Goal: Transaction & Acquisition: Purchase product/service

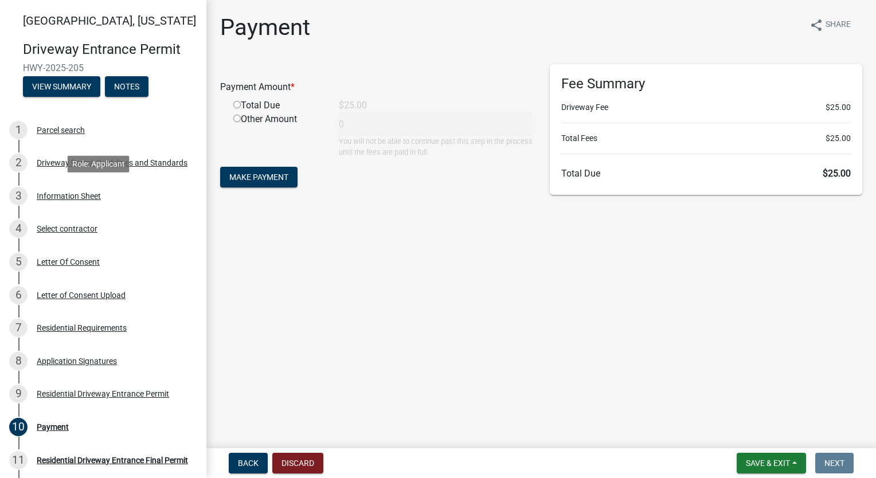
click at [89, 198] on div "Information Sheet" at bounding box center [69, 196] width 64 height 8
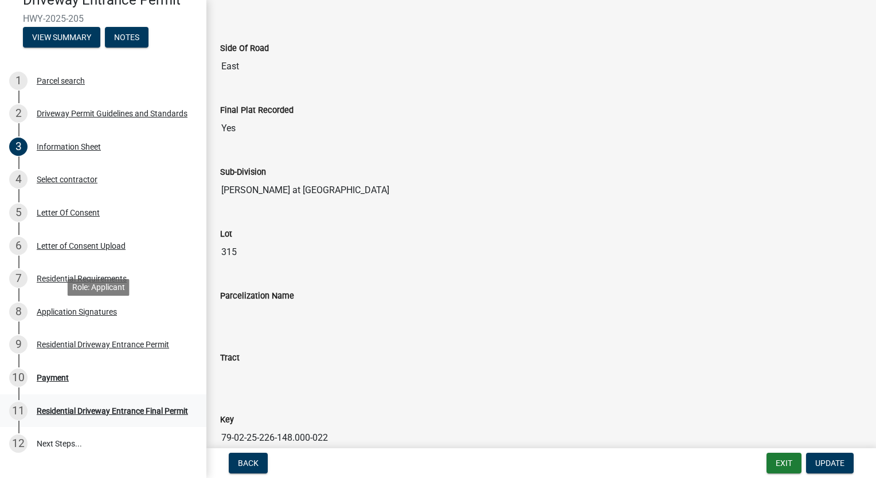
scroll to position [138, 0]
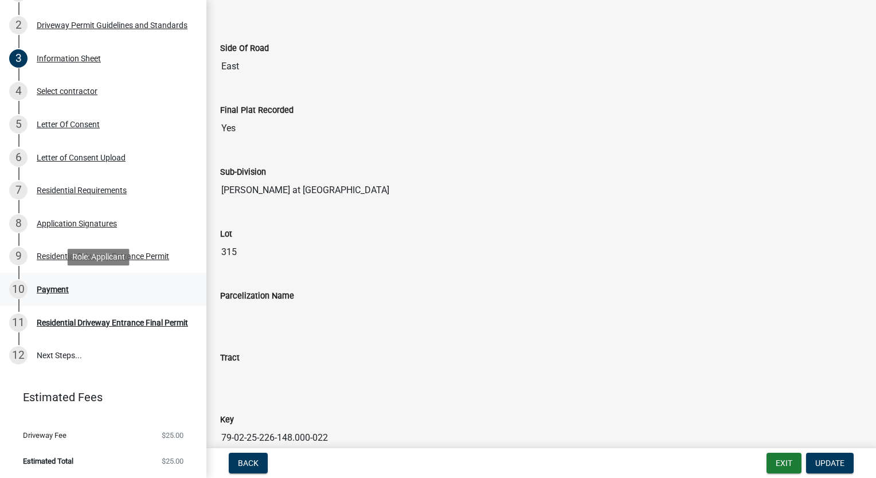
click at [60, 287] on div "Payment" at bounding box center [53, 289] width 32 height 8
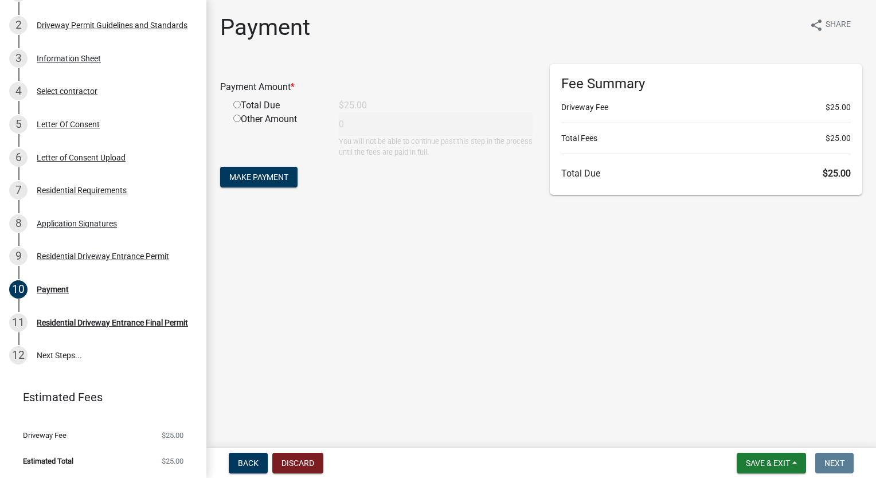
click at [236, 109] on div "Total Due" at bounding box center [277, 106] width 105 height 14
click at [238, 103] on input "radio" at bounding box center [236, 104] width 7 height 7
radio input "true"
type input "25"
click at [260, 177] on span "Make Payment" at bounding box center [258, 176] width 59 height 9
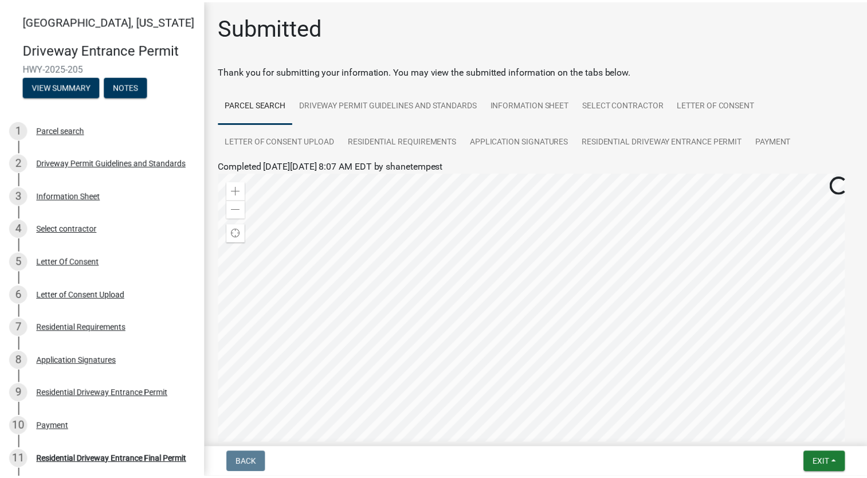
scroll to position [140, 0]
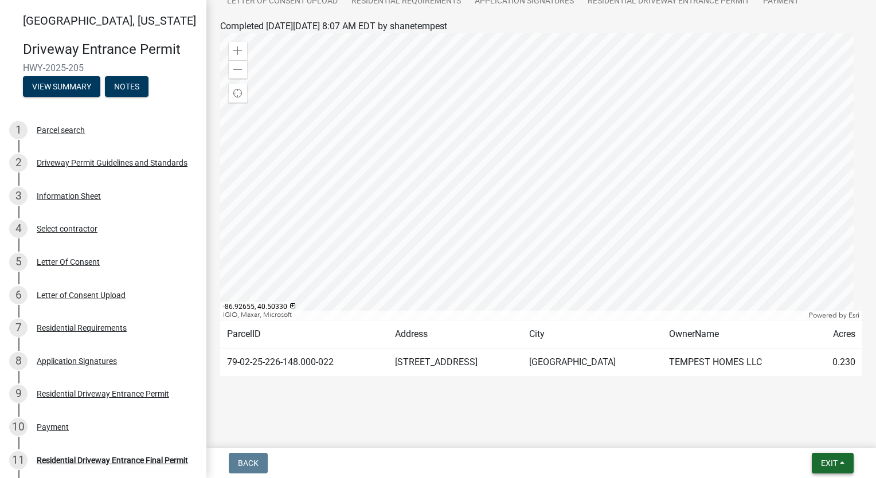
click at [821, 464] on span "Exit" at bounding box center [829, 462] width 17 height 9
click at [817, 434] on button "Save & Exit" at bounding box center [808, 433] width 92 height 28
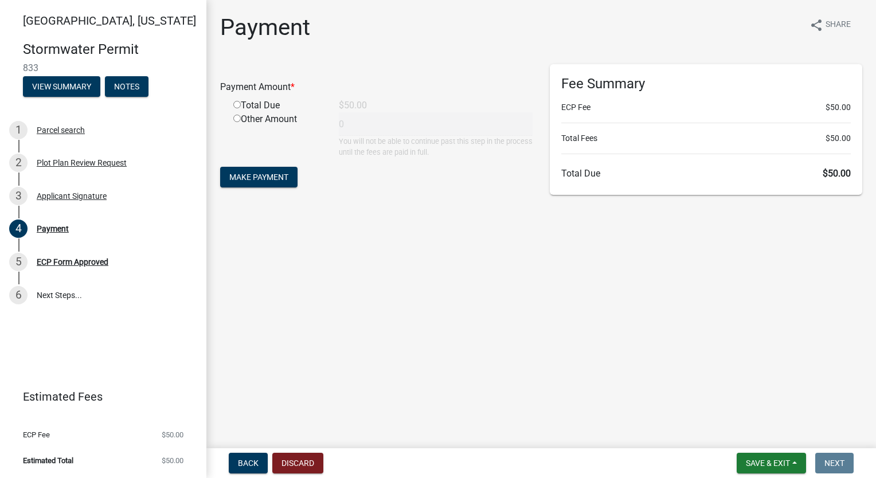
click at [237, 104] on input "radio" at bounding box center [236, 104] width 7 height 7
radio input "true"
type input "50"
click at [250, 182] on button "Make Payment" at bounding box center [258, 177] width 77 height 21
